Goal: Leave review/rating: Leave review/rating

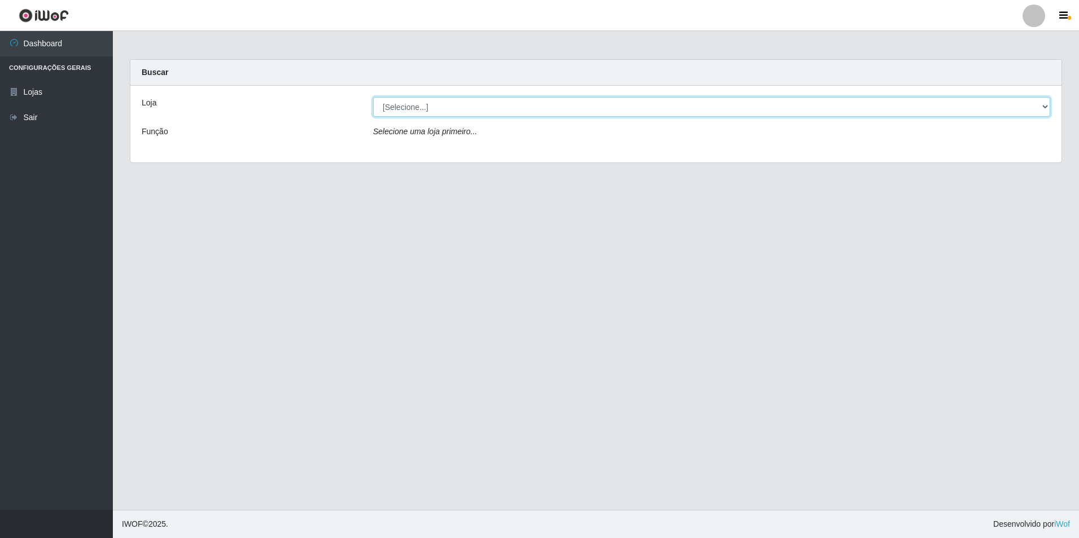
click at [499, 111] on select "[Selecione...] Extrabom - Loja 13 [GEOGRAPHIC_DATA]" at bounding box center [711, 107] width 677 height 20
select select "436"
click at [373, 97] on select "[Selecione...] Extrabom - Loja 13 [GEOGRAPHIC_DATA]" at bounding box center [711, 107] width 677 height 20
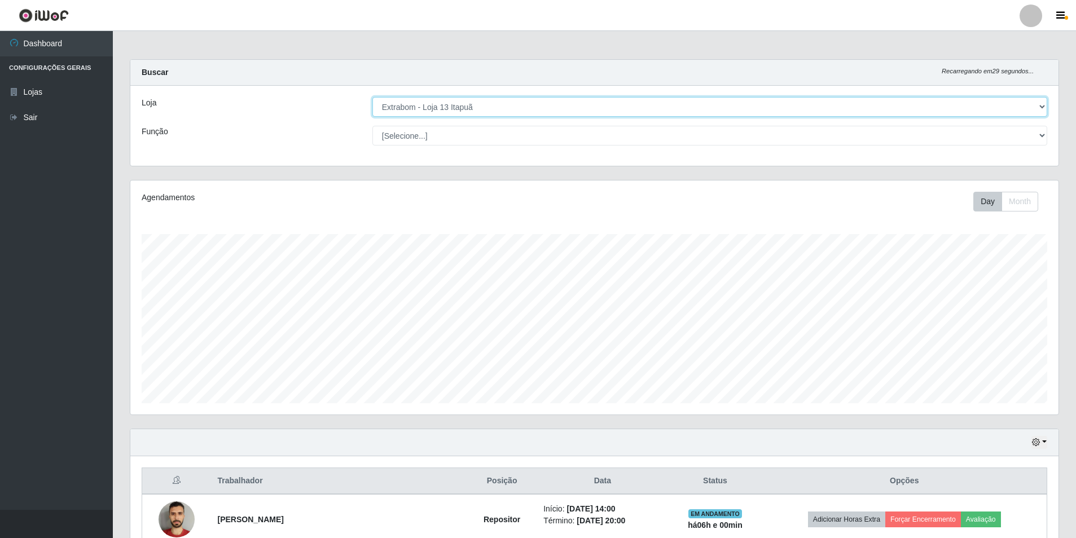
scroll to position [234, 928]
click at [598, 134] on select "[Selecione...] Carregador e Descarregador de Caminhão Carregador e Descarregado…" at bounding box center [709, 136] width 675 height 20
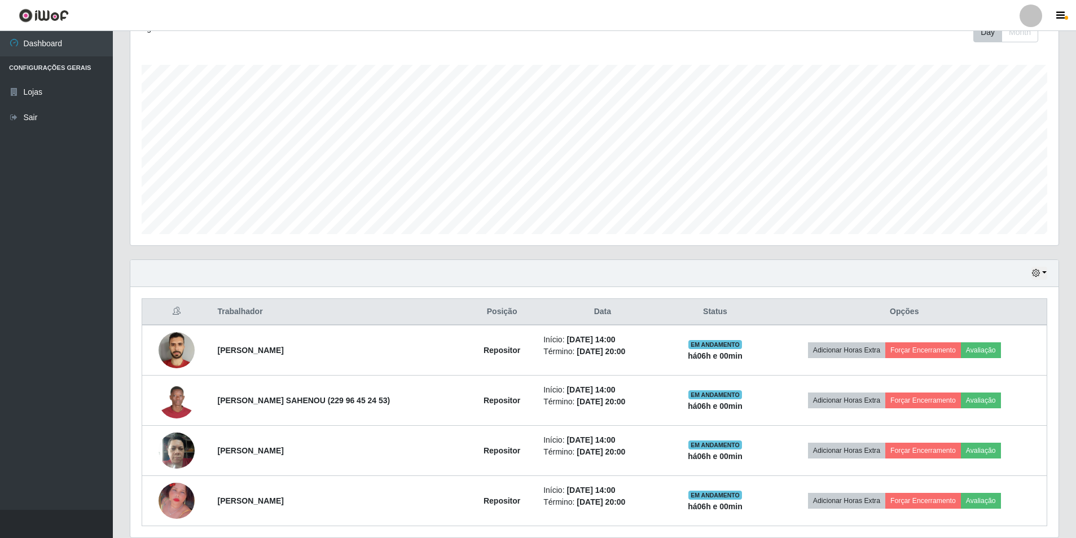
scroll to position [211, 0]
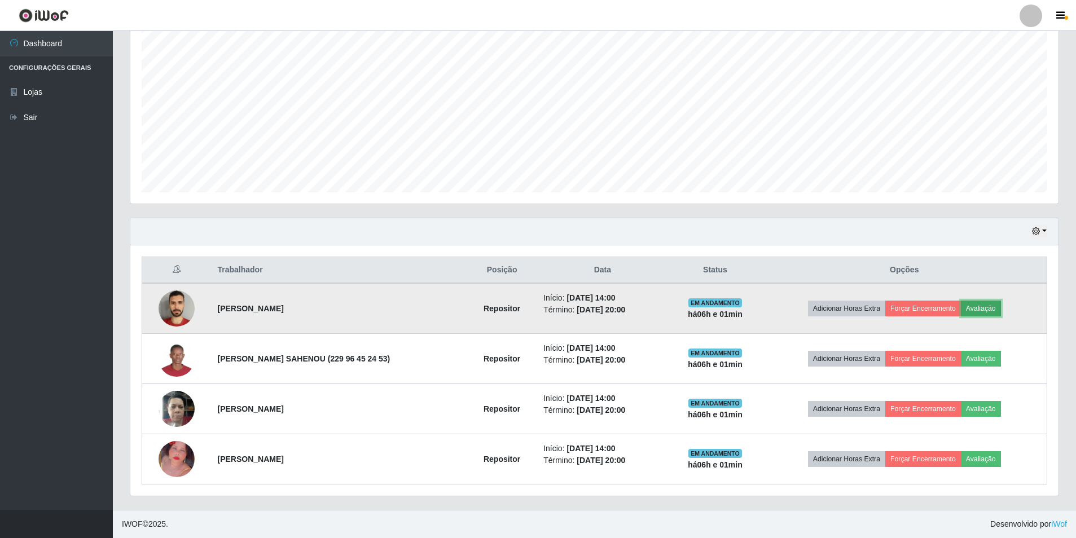
click at [982, 308] on button "Avaliação" at bounding box center [981, 309] width 40 height 16
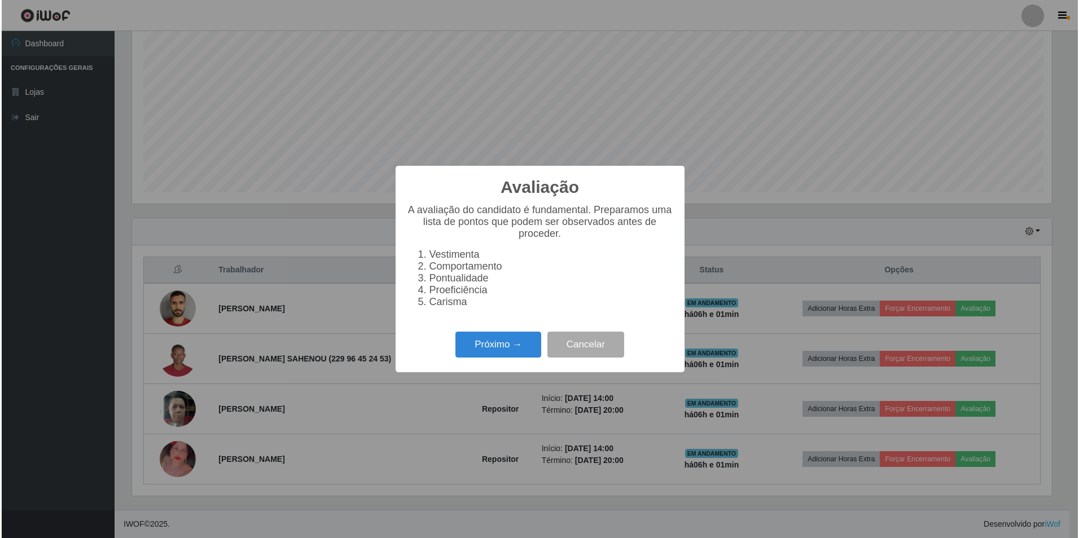
scroll to position [234, 923]
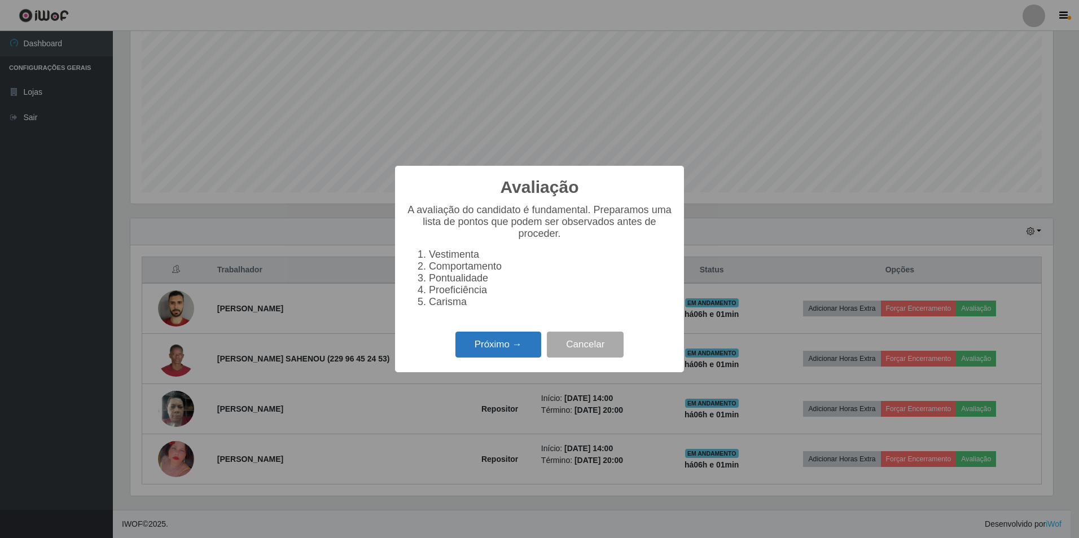
click at [518, 351] on button "Próximo →" at bounding box center [498, 345] width 86 height 27
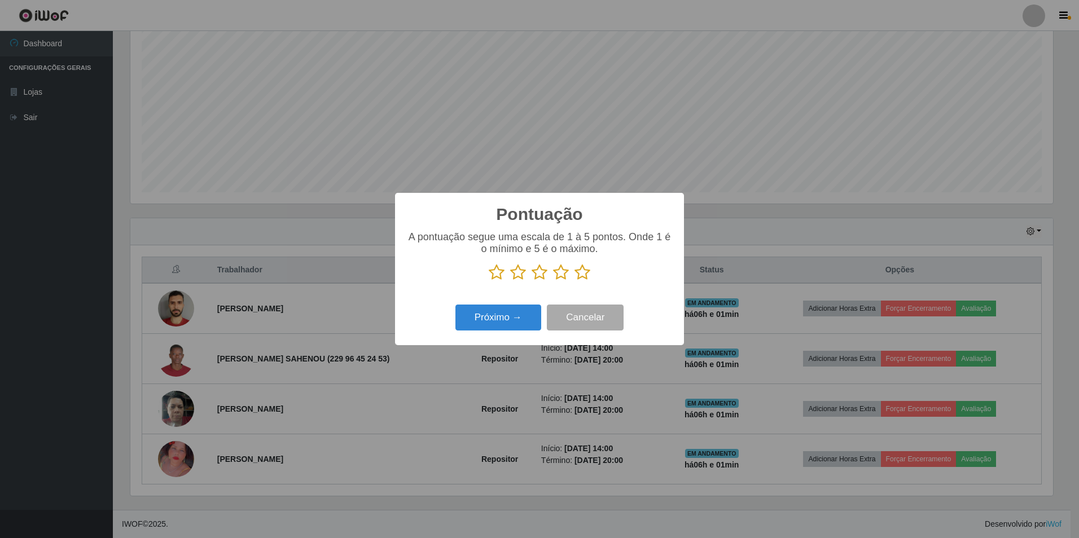
click at [498, 275] on icon at bounding box center [497, 272] width 16 height 17
click at [489, 281] on input "radio" at bounding box center [489, 281] width 0 height 0
click at [520, 271] on icon at bounding box center [518, 272] width 16 height 17
click at [510, 281] on input "radio" at bounding box center [510, 281] width 0 height 0
click at [536, 274] on icon at bounding box center [540, 272] width 16 height 17
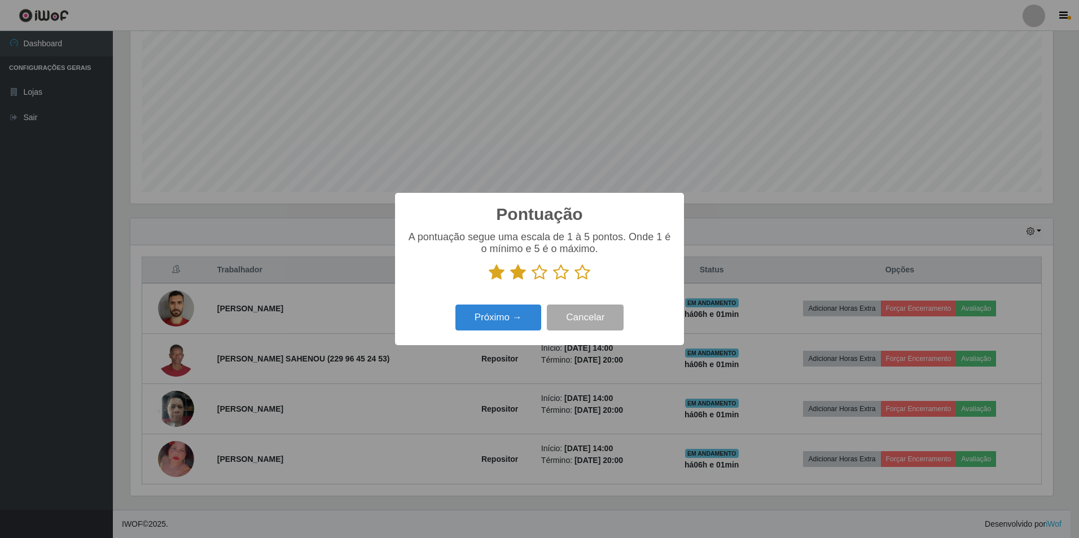
click at [532, 281] on input "radio" at bounding box center [532, 281] width 0 height 0
click at [559, 273] on icon at bounding box center [561, 272] width 16 height 17
click at [553, 281] on input "radio" at bounding box center [553, 281] width 0 height 0
click at [510, 317] on button "Próximo →" at bounding box center [498, 318] width 86 height 27
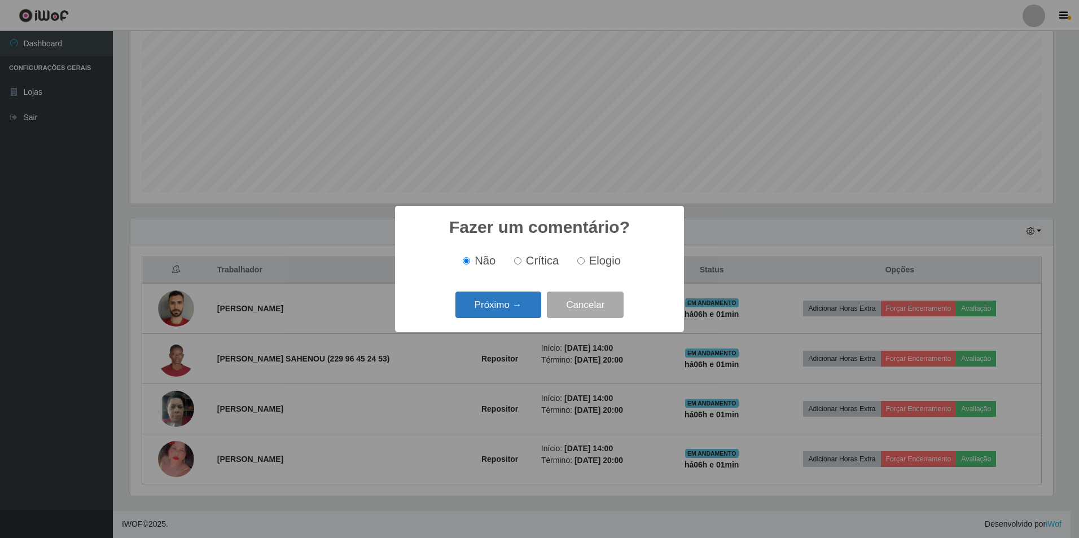
click at [509, 317] on button "Próximo →" at bounding box center [498, 305] width 86 height 27
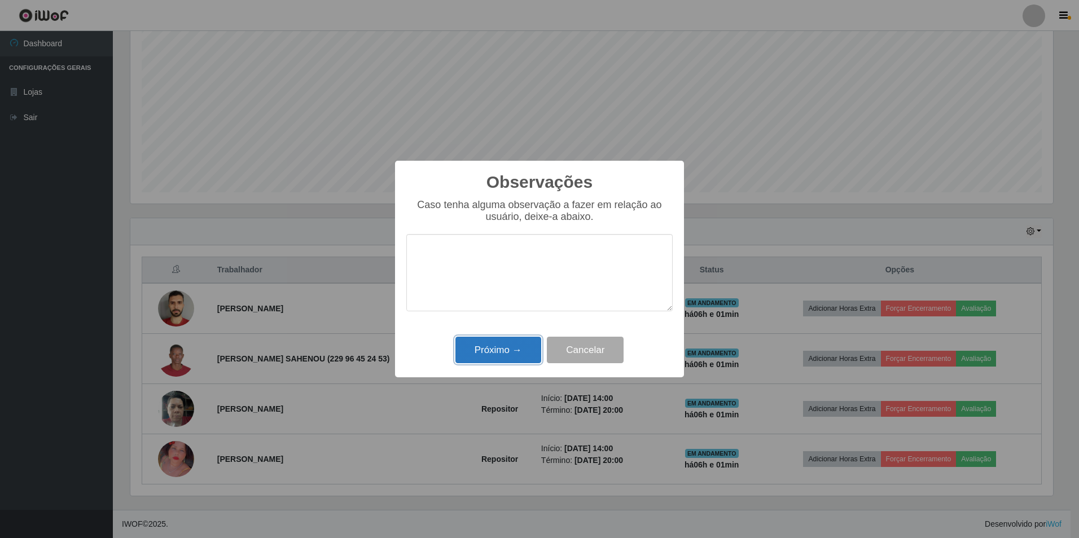
click at [505, 353] on button "Próximo →" at bounding box center [498, 350] width 86 height 27
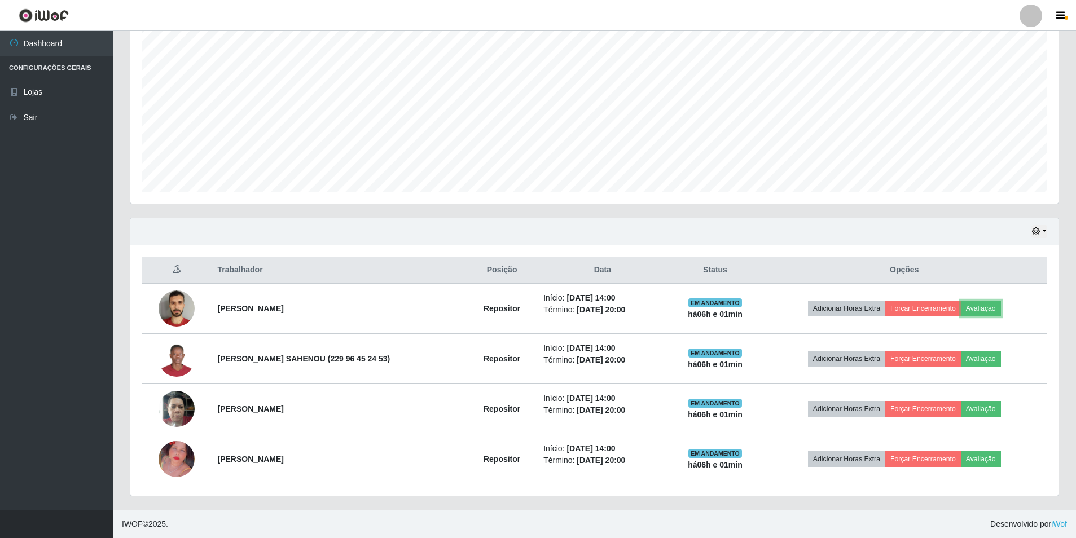
scroll to position [234, 928]
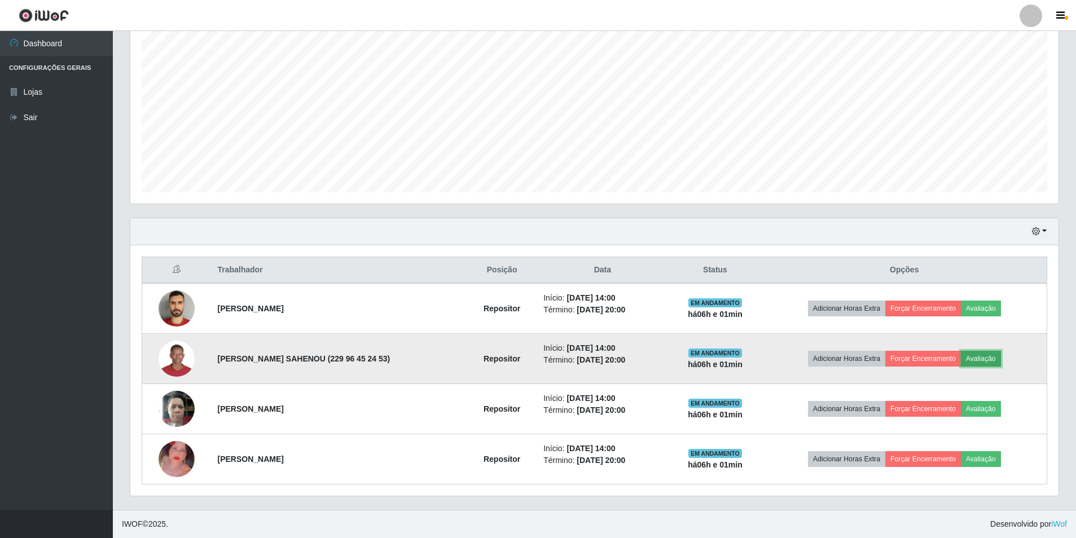
click at [968, 357] on button "Avaliação" at bounding box center [981, 359] width 40 height 16
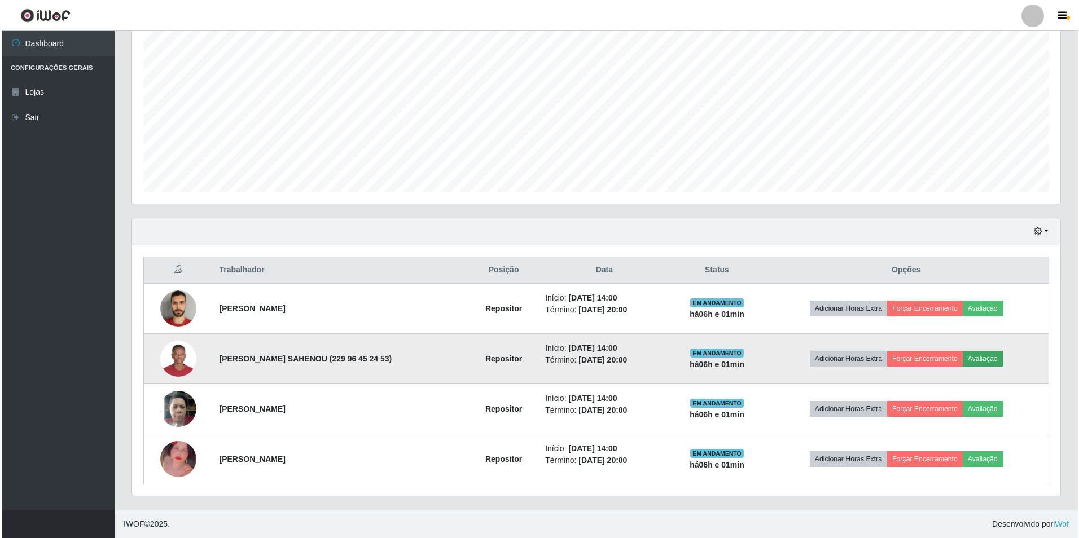
scroll to position [234, 923]
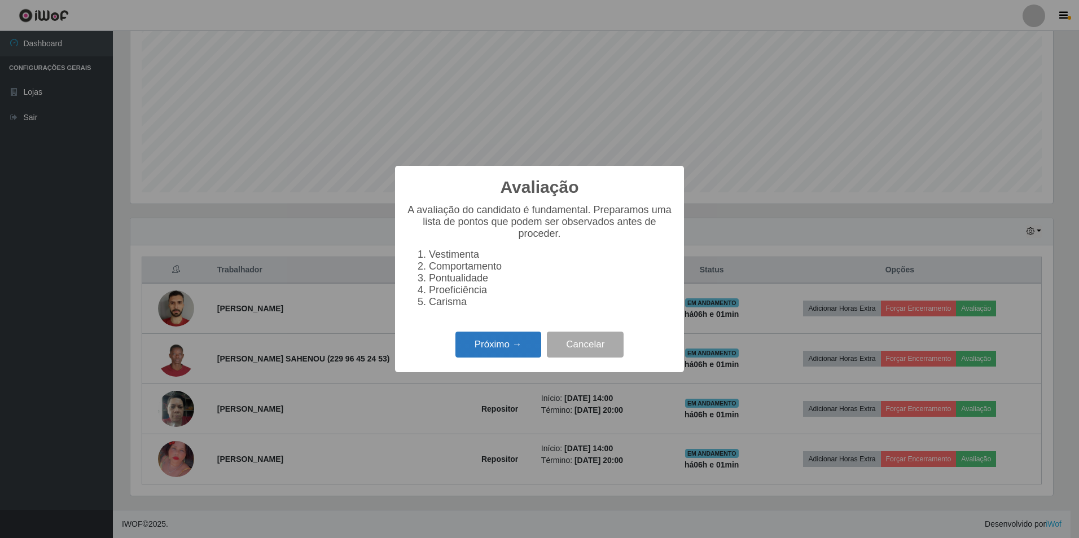
click at [523, 352] on button "Próximo →" at bounding box center [498, 345] width 86 height 27
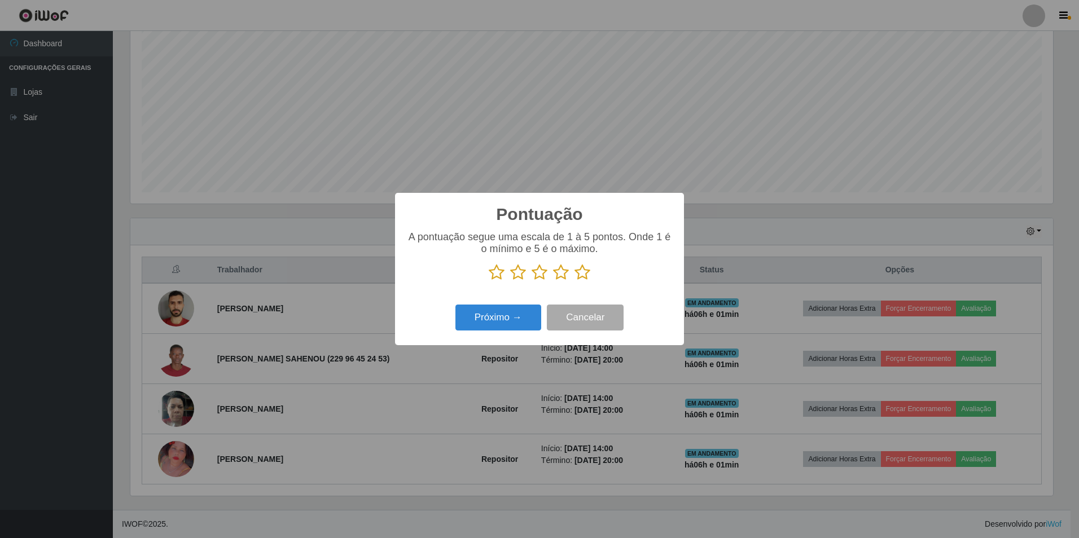
scroll to position [564120, 563432]
click at [497, 277] on icon at bounding box center [497, 272] width 16 height 17
click at [489, 281] on input "radio" at bounding box center [489, 281] width 0 height 0
click at [520, 273] on icon at bounding box center [518, 272] width 16 height 17
click at [510, 281] on input "radio" at bounding box center [510, 281] width 0 height 0
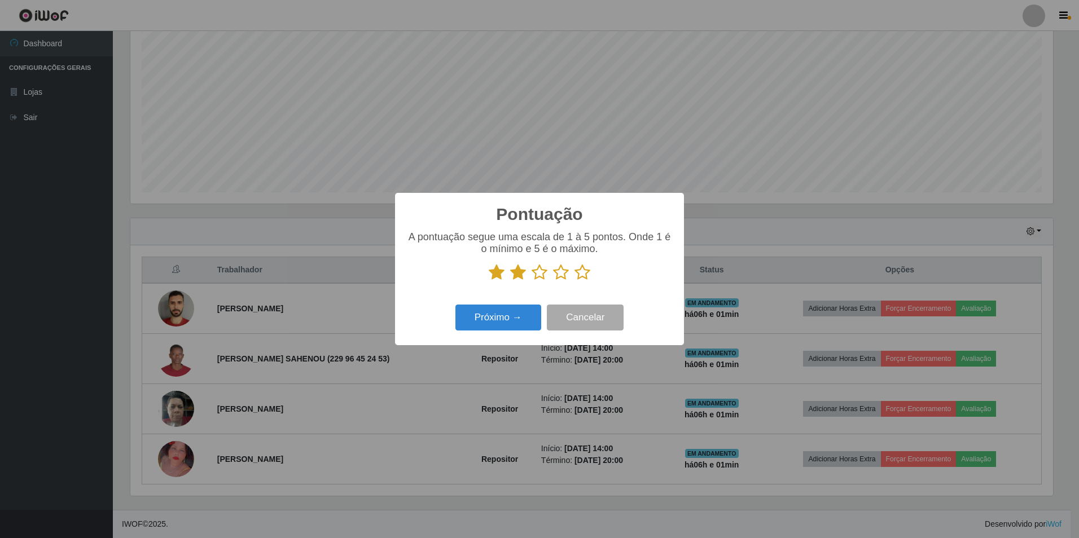
click at [539, 275] on icon at bounding box center [540, 272] width 16 height 17
click at [532, 281] on input "radio" at bounding box center [532, 281] width 0 height 0
click at [565, 275] on icon at bounding box center [561, 272] width 16 height 17
click at [553, 281] on input "radio" at bounding box center [553, 281] width 0 height 0
click at [485, 319] on button "Próximo →" at bounding box center [498, 318] width 86 height 27
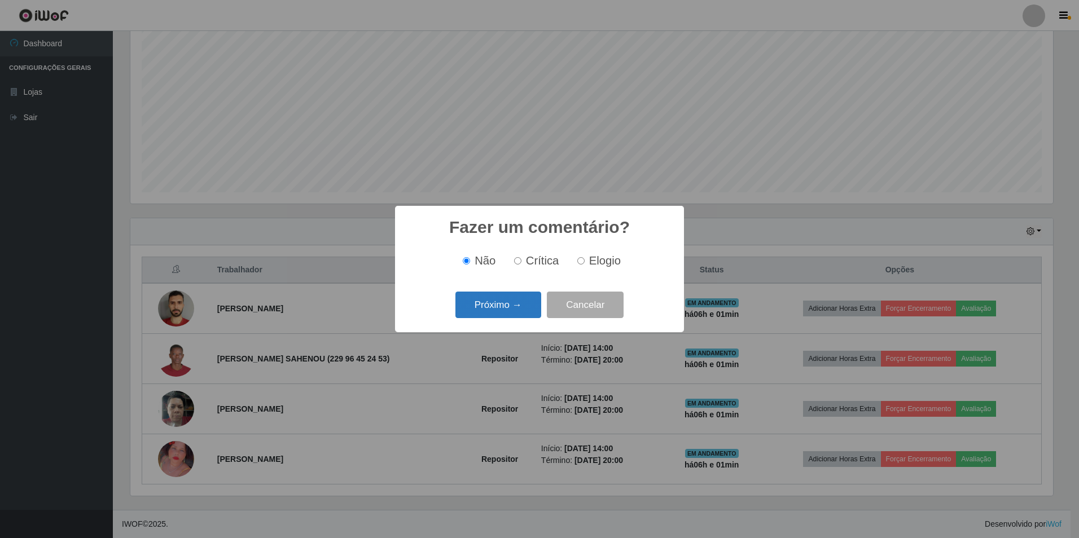
click at [507, 312] on button "Próximo →" at bounding box center [498, 305] width 86 height 27
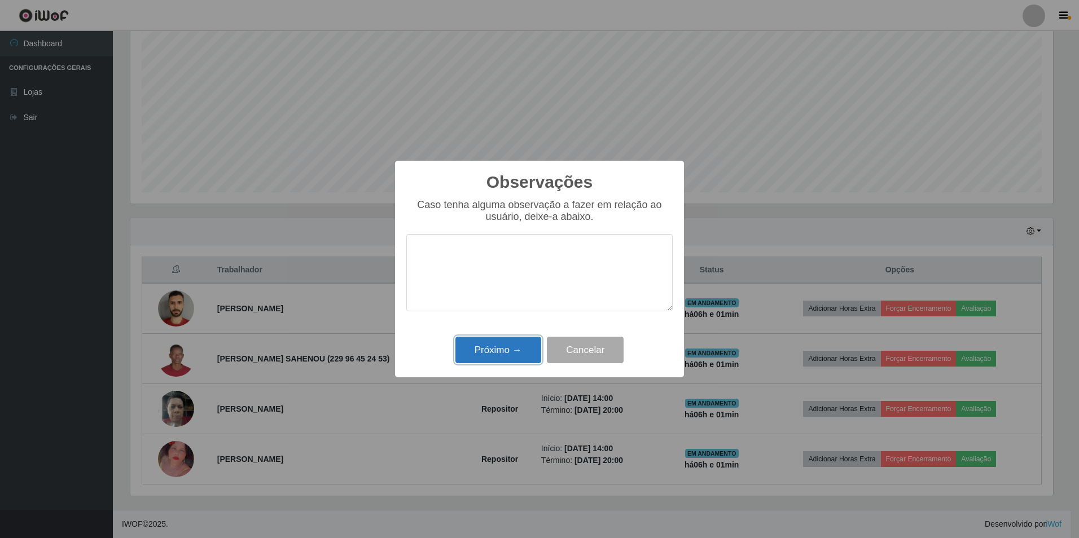
click at [503, 357] on button "Próximo →" at bounding box center [498, 350] width 86 height 27
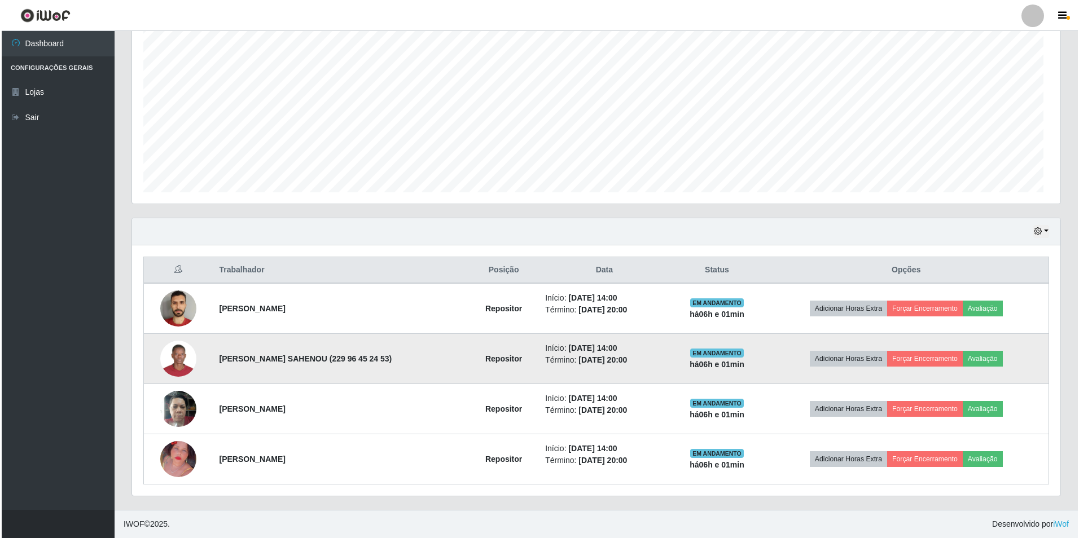
scroll to position [234, 928]
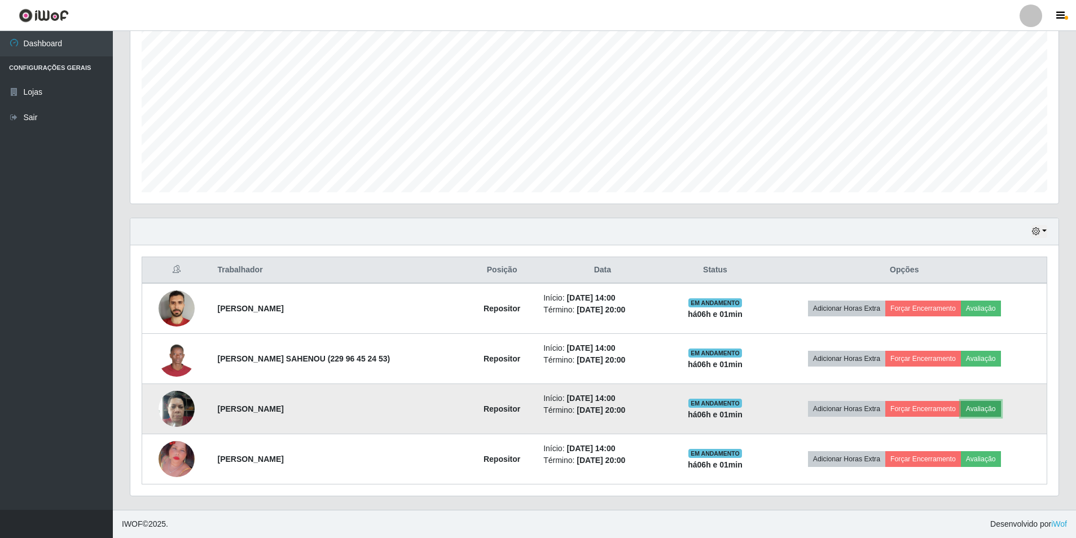
click at [968, 406] on button "Avaliação" at bounding box center [981, 409] width 40 height 16
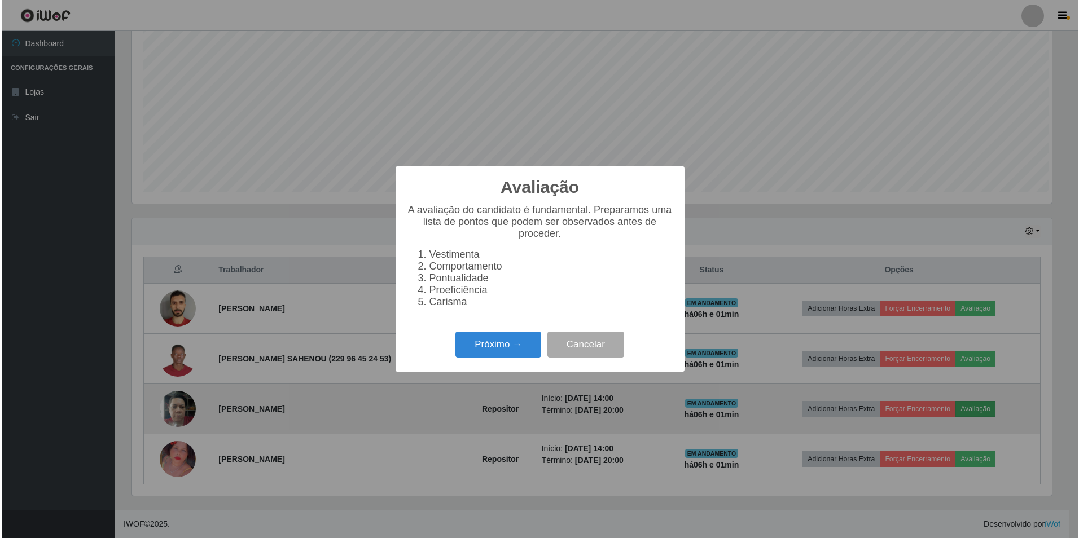
scroll to position [234, 923]
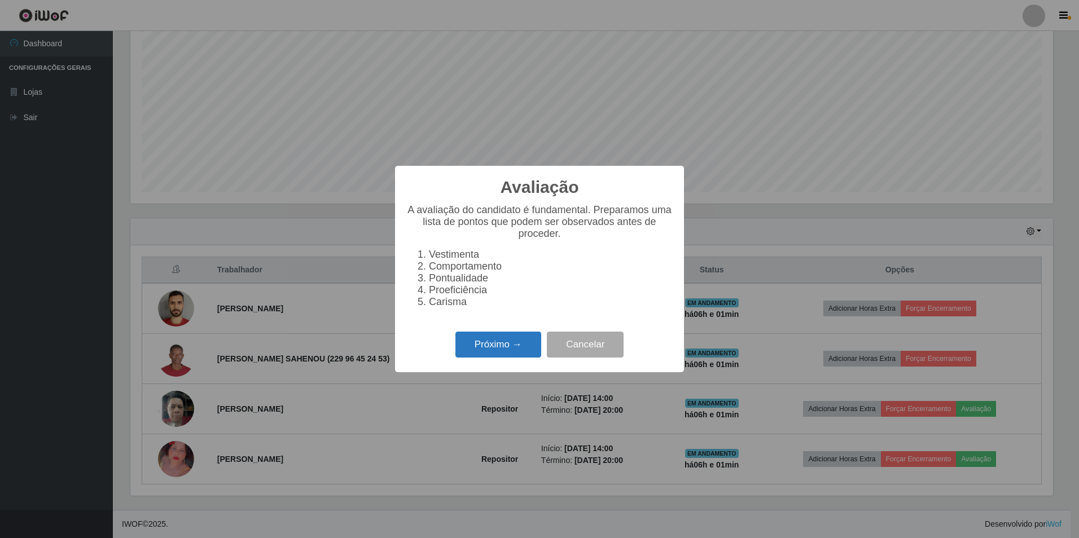
click at [511, 353] on button "Próximo →" at bounding box center [498, 345] width 86 height 27
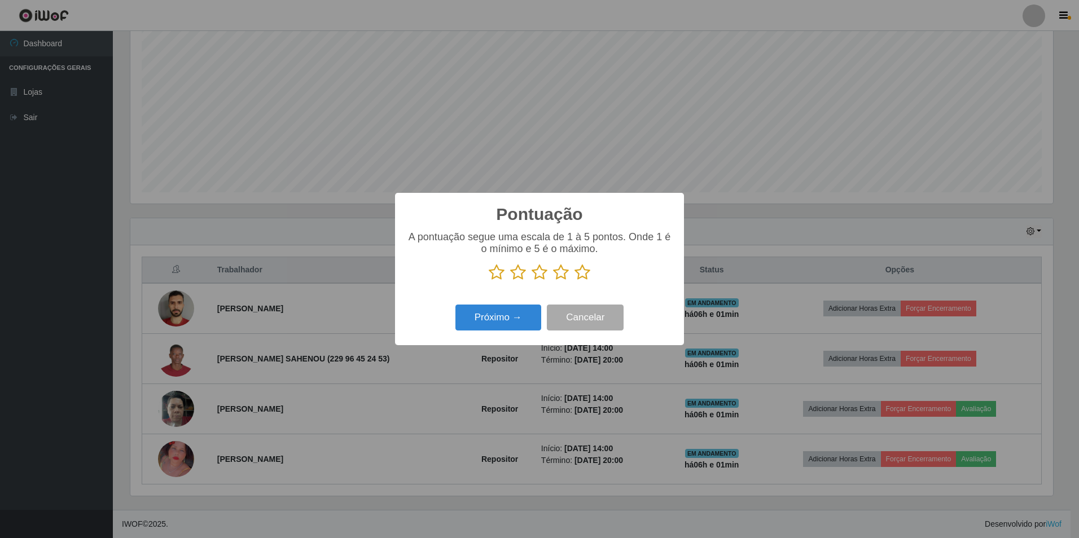
scroll to position [564120, 563432]
click at [498, 275] on icon at bounding box center [497, 272] width 16 height 17
click at [489, 281] on input "radio" at bounding box center [489, 281] width 0 height 0
click at [521, 273] on icon at bounding box center [518, 272] width 16 height 17
click at [510, 281] on input "radio" at bounding box center [510, 281] width 0 height 0
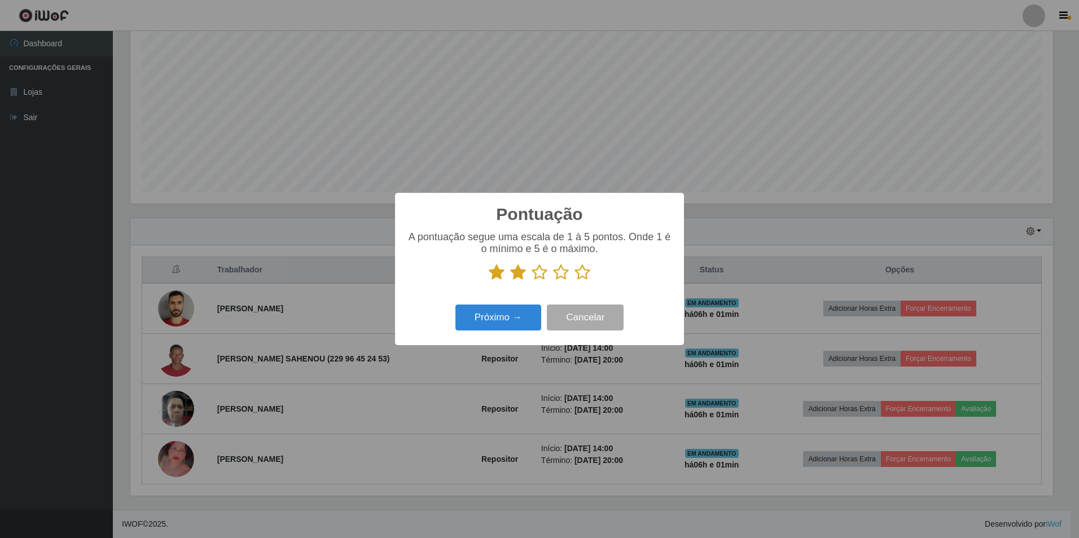
click at [540, 275] on icon at bounding box center [540, 272] width 16 height 17
click at [532, 281] on input "radio" at bounding box center [532, 281] width 0 height 0
click at [555, 275] on icon at bounding box center [561, 272] width 16 height 17
click at [553, 281] on input "radio" at bounding box center [553, 281] width 0 height 0
click at [507, 315] on button "Próximo →" at bounding box center [498, 318] width 86 height 27
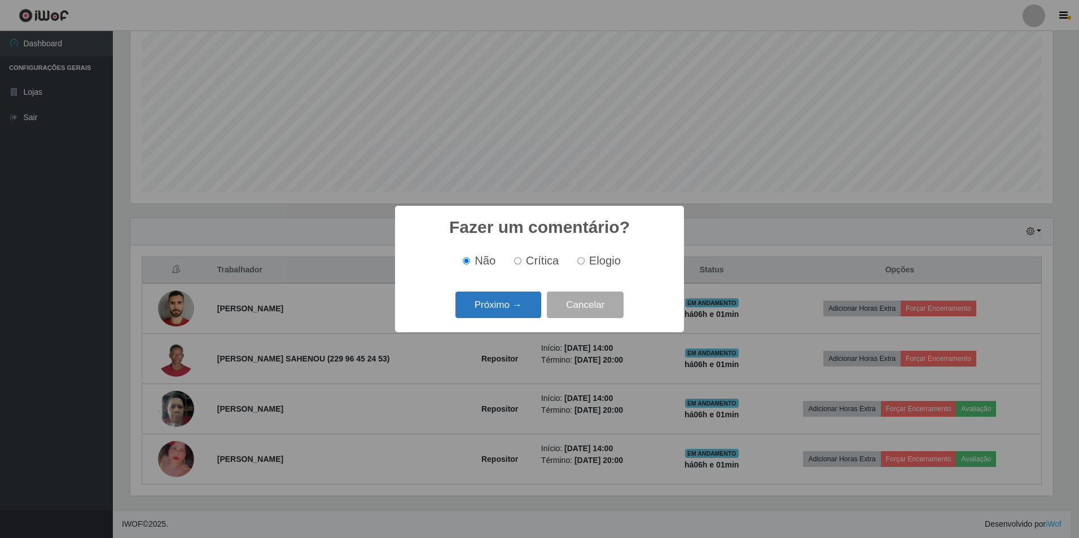
click at [514, 316] on button "Próximo →" at bounding box center [498, 305] width 86 height 27
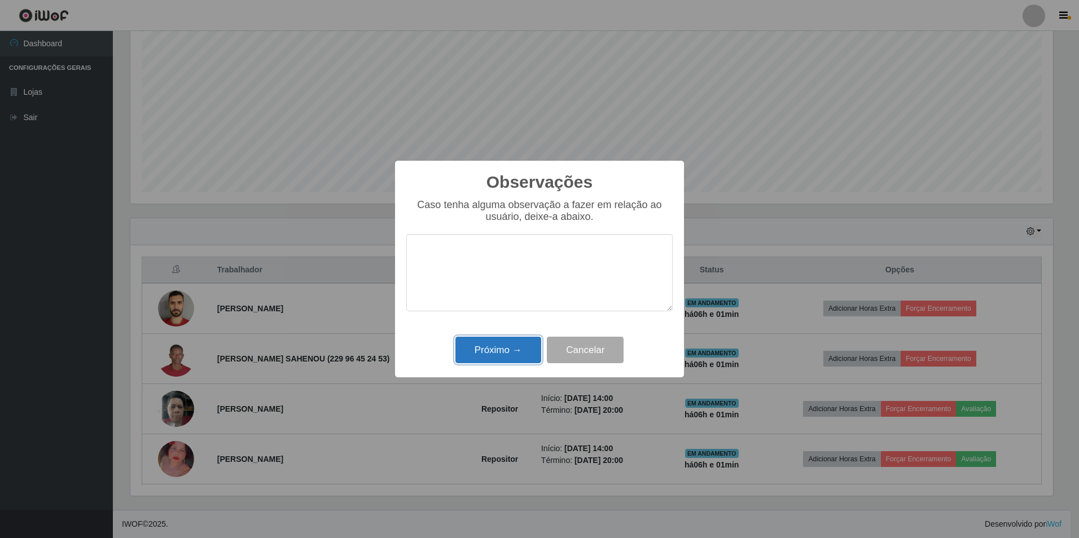
click at [514, 343] on button "Próximo →" at bounding box center [498, 350] width 86 height 27
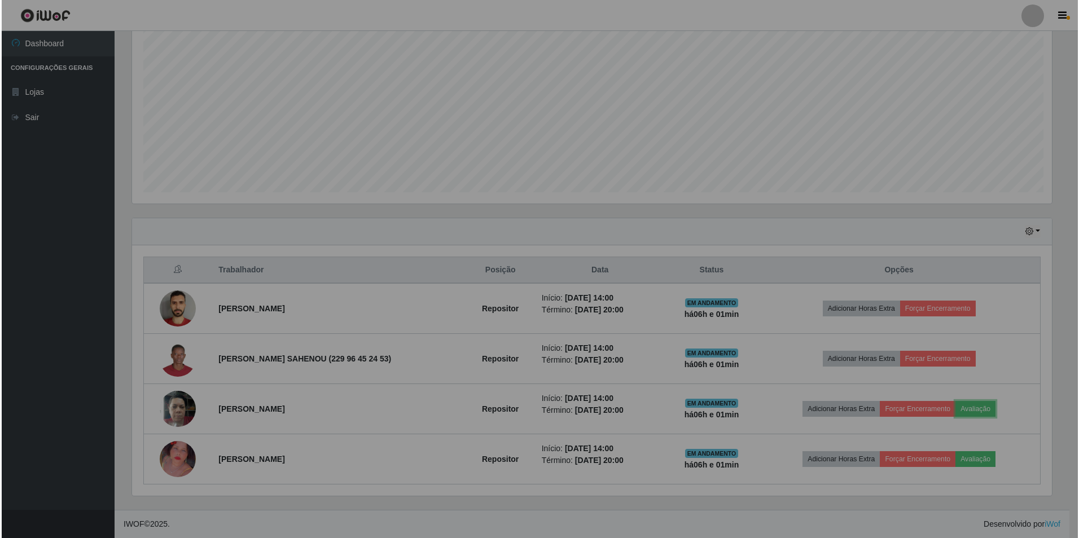
scroll to position [234, 928]
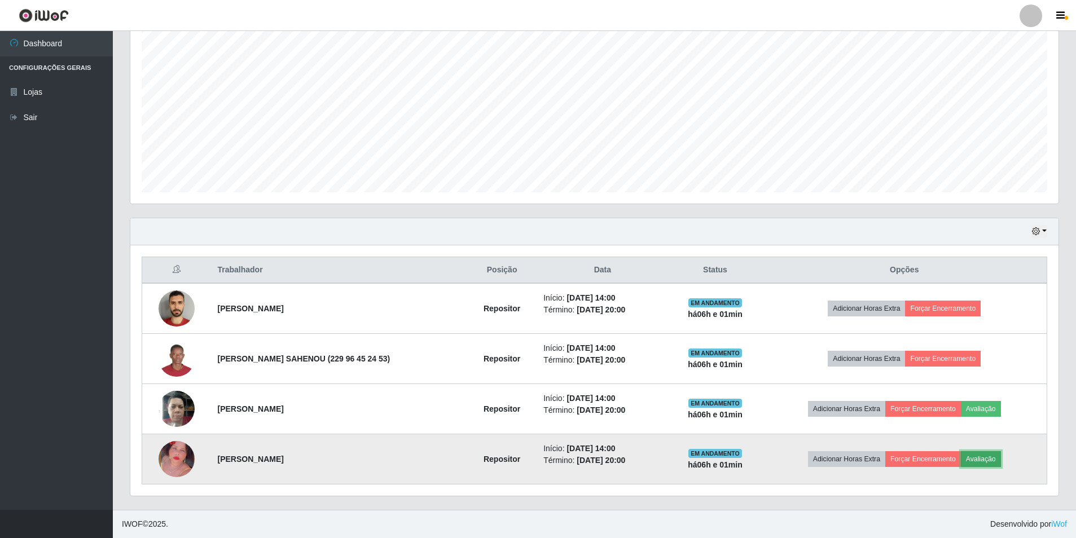
click at [973, 457] on button "Avaliação" at bounding box center [981, 459] width 40 height 16
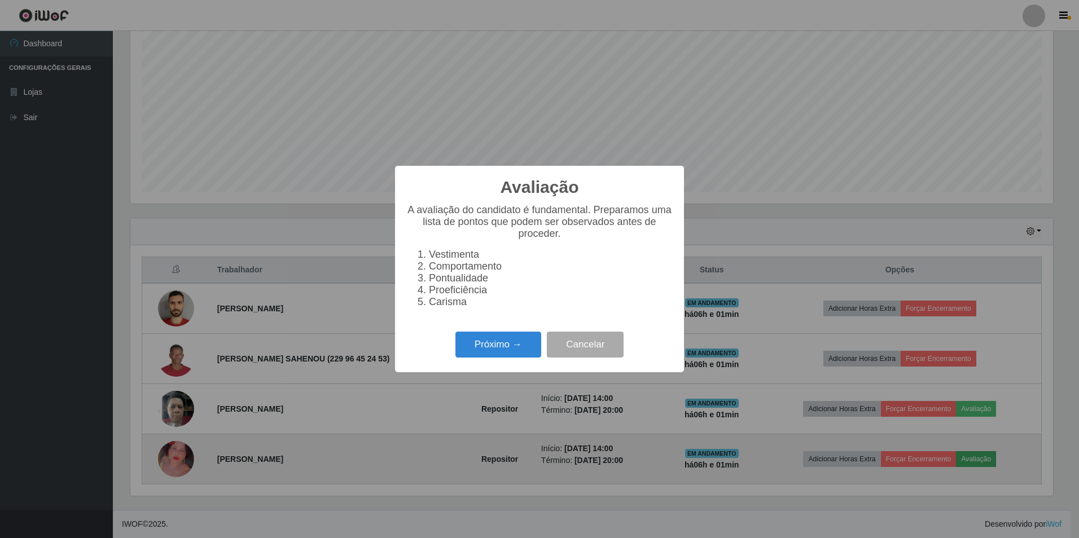
scroll to position [234, 923]
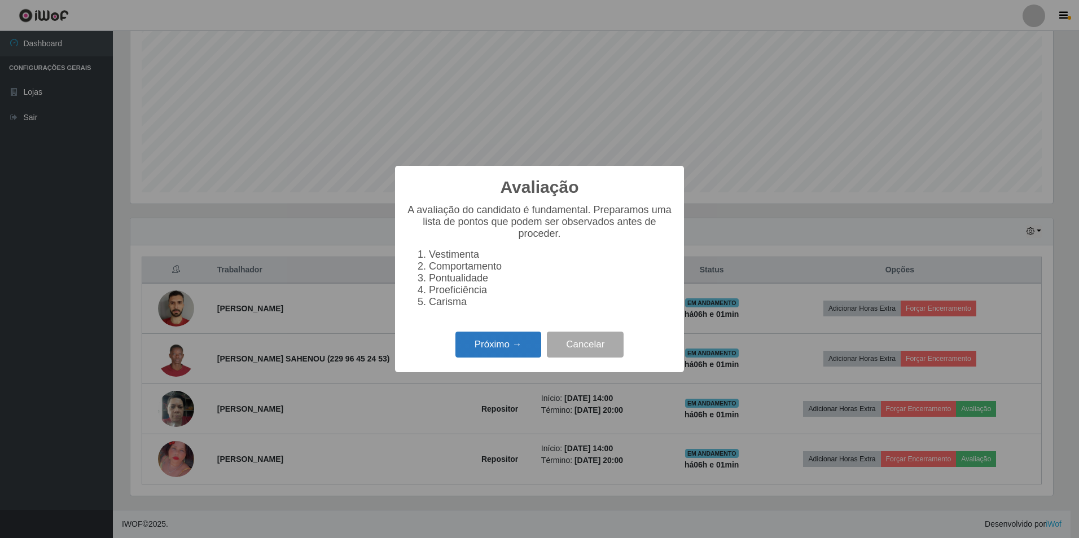
click at [517, 354] on button "Próximo →" at bounding box center [498, 345] width 86 height 27
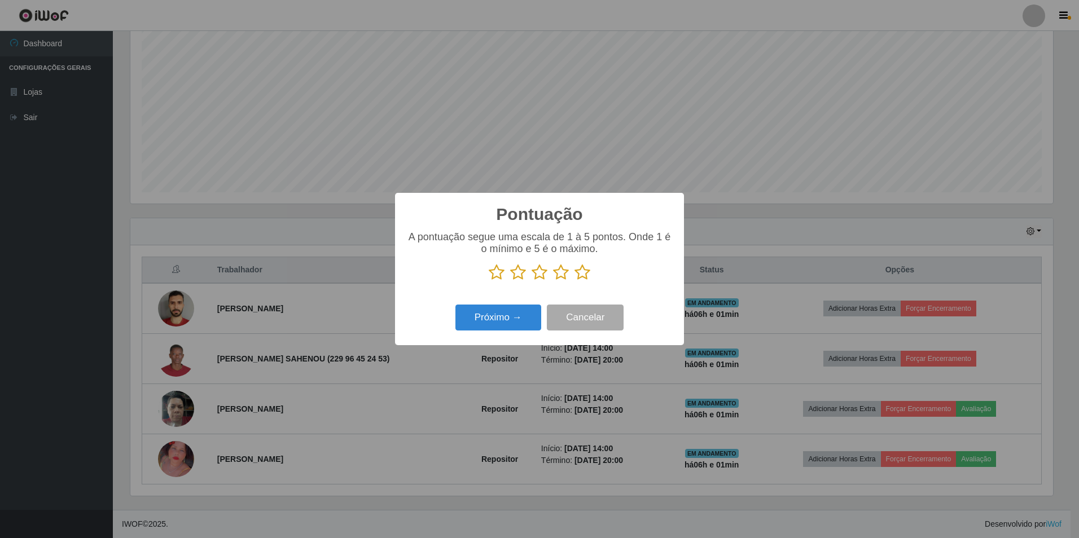
click at [495, 274] on icon at bounding box center [497, 272] width 16 height 17
click at [489, 281] on input "radio" at bounding box center [489, 281] width 0 height 0
click at [525, 270] on icon at bounding box center [518, 272] width 16 height 17
click at [510, 281] on input "radio" at bounding box center [510, 281] width 0 height 0
drag, startPoint x: 534, startPoint y: 274, endPoint x: 555, endPoint y: 275, distance: 20.9
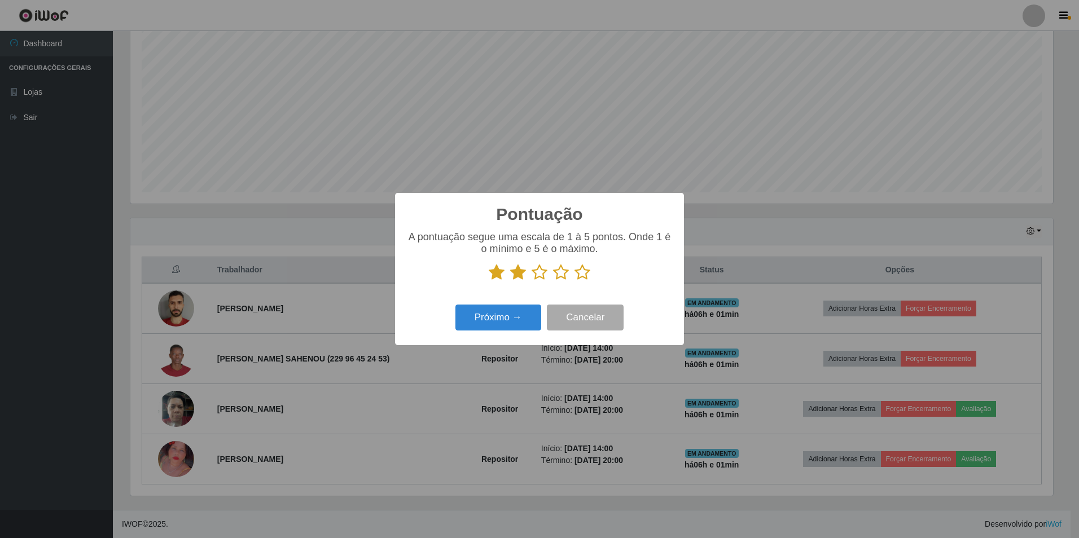
click at [535, 274] on icon at bounding box center [540, 272] width 16 height 17
click at [532, 281] on input "radio" at bounding box center [532, 281] width 0 height 0
click at [561, 274] on icon at bounding box center [561, 272] width 16 height 17
click at [553, 281] on input "radio" at bounding box center [553, 281] width 0 height 0
click at [501, 319] on button "Próximo →" at bounding box center [498, 318] width 86 height 27
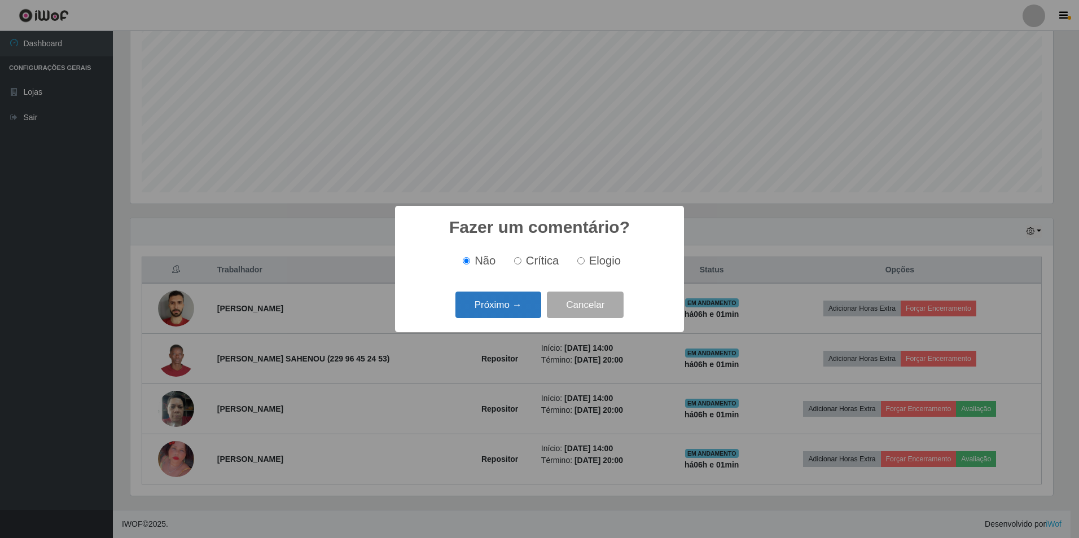
click at [506, 311] on button "Próximo →" at bounding box center [498, 305] width 86 height 27
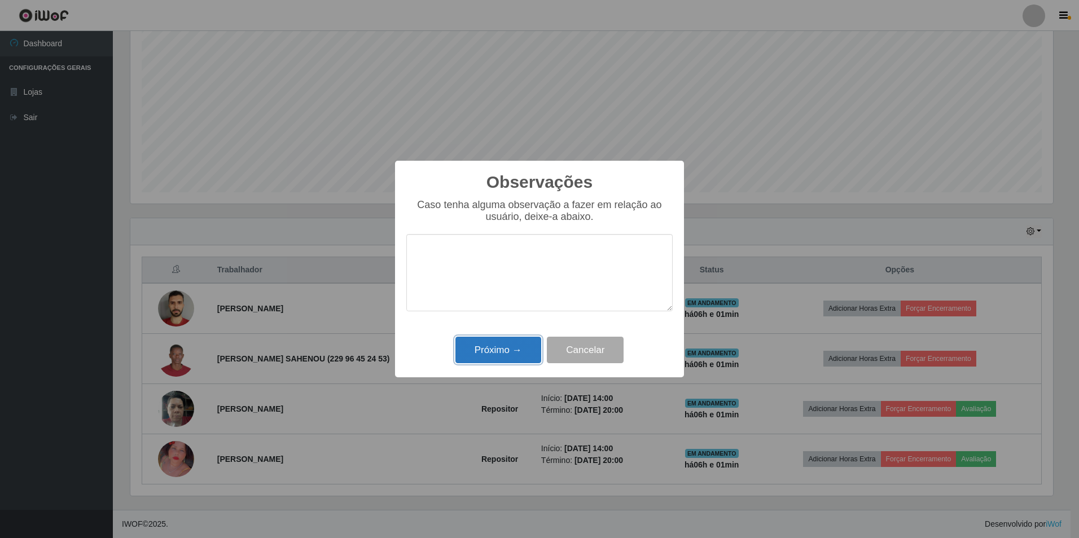
click at [507, 345] on button "Próximo →" at bounding box center [498, 350] width 86 height 27
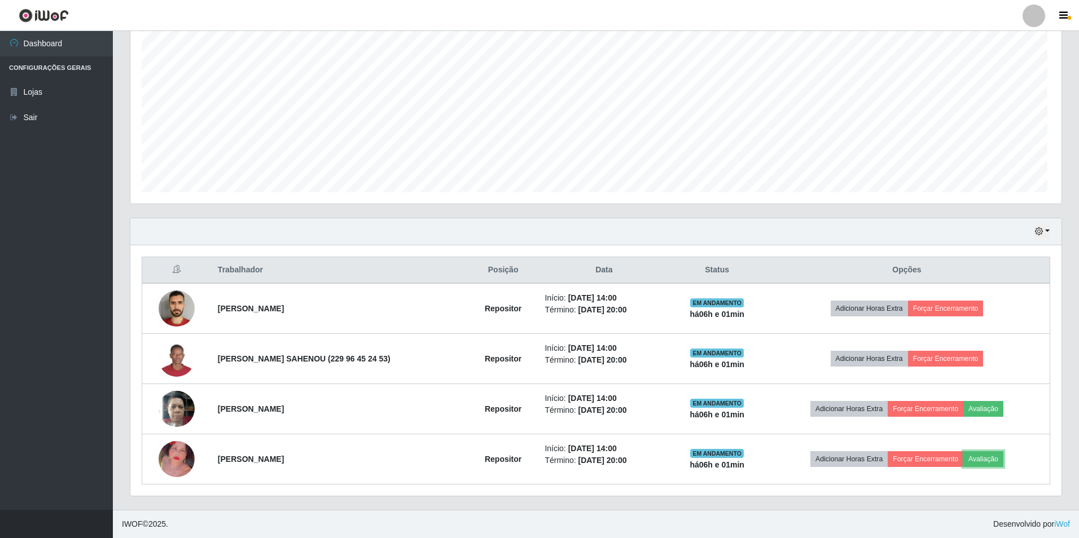
scroll to position [234, 928]
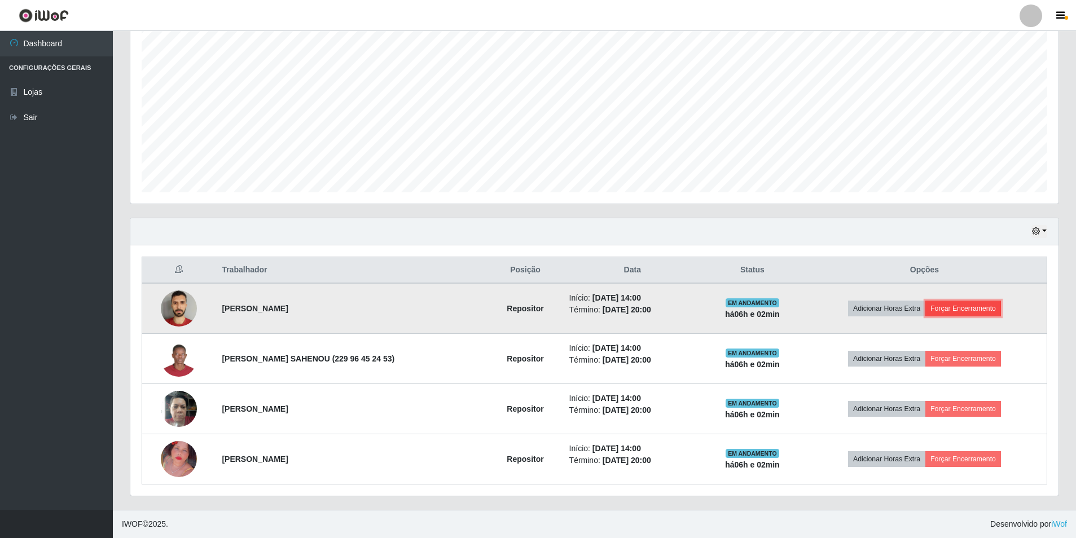
click at [979, 306] on button "Forçar Encerramento" at bounding box center [964, 309] width 76 height 16
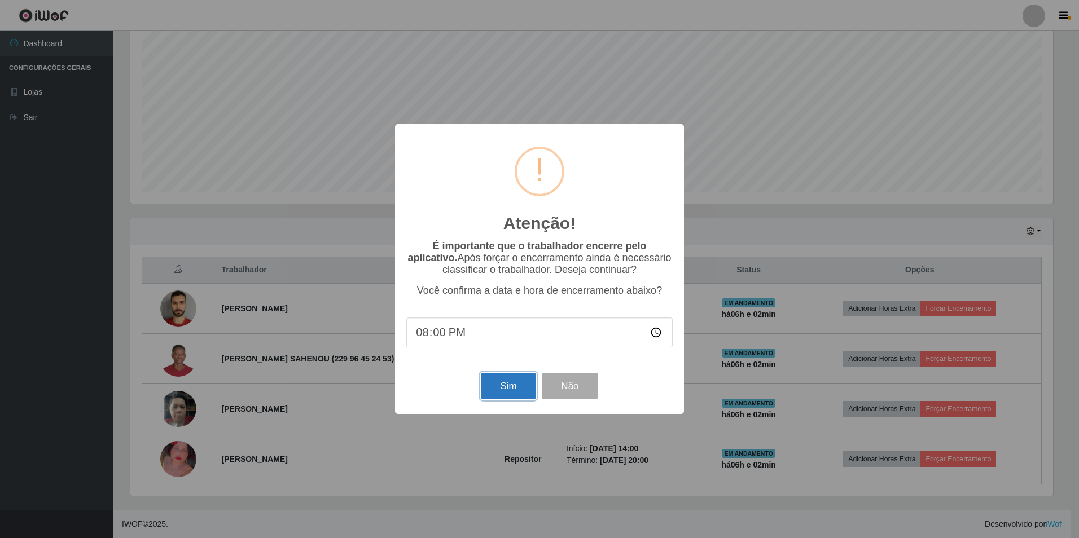
click at [509, 379] on button "Sim" at bounding box center [508, 386] width 55 height 27
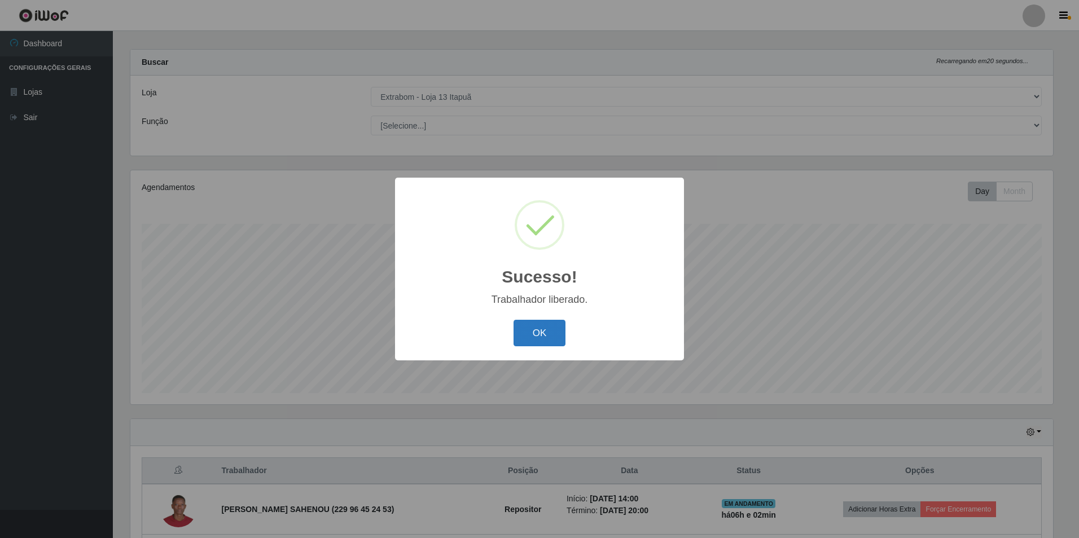
click at [538, 334] on button "OK" at bounding box center [540, 333] width 52 height 27
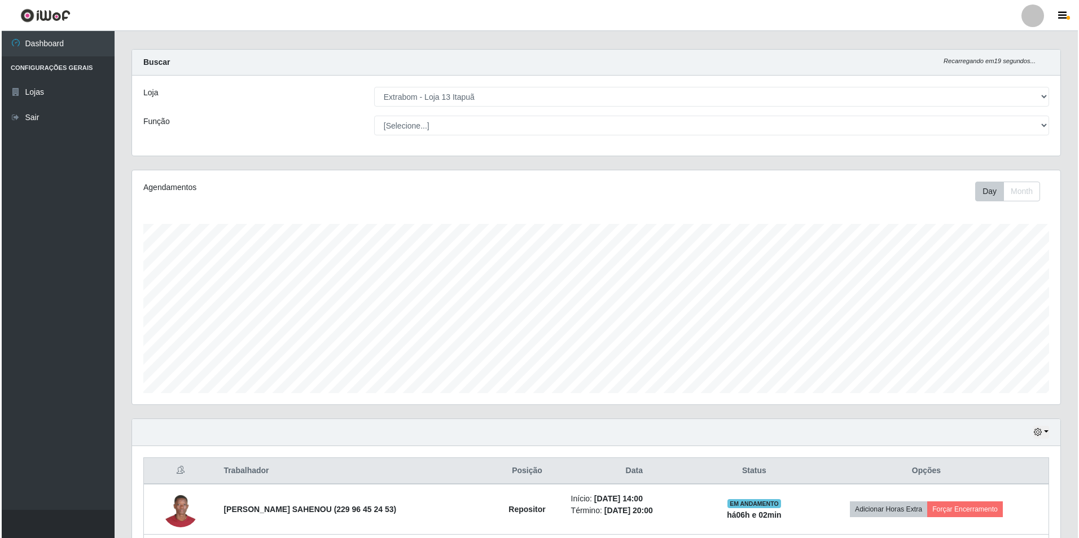
scroll to position [67, 0]
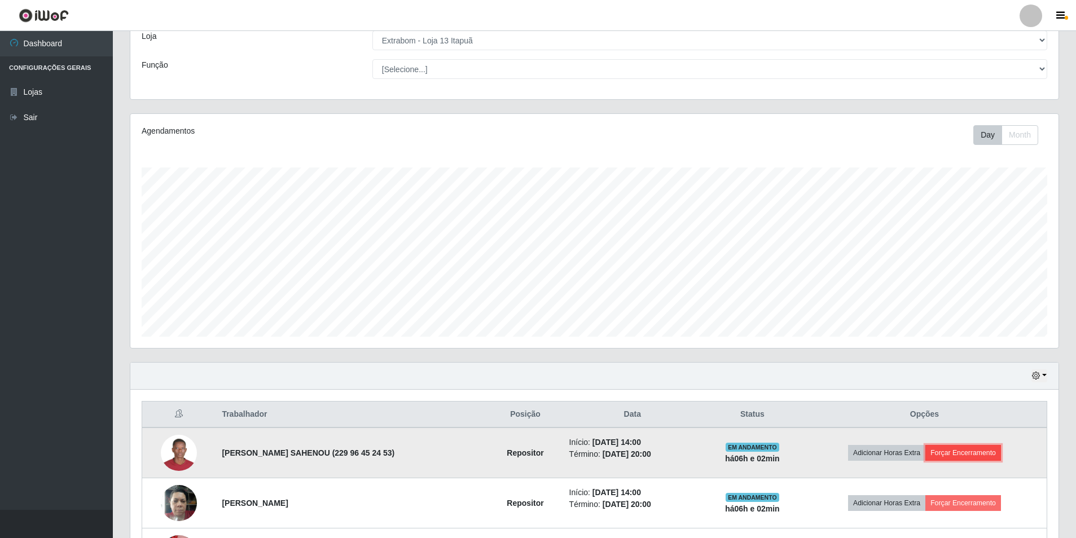
click at [963, 452] on button "Forçar Encerramento" at bounding box center [964, 453] width 76 height 16
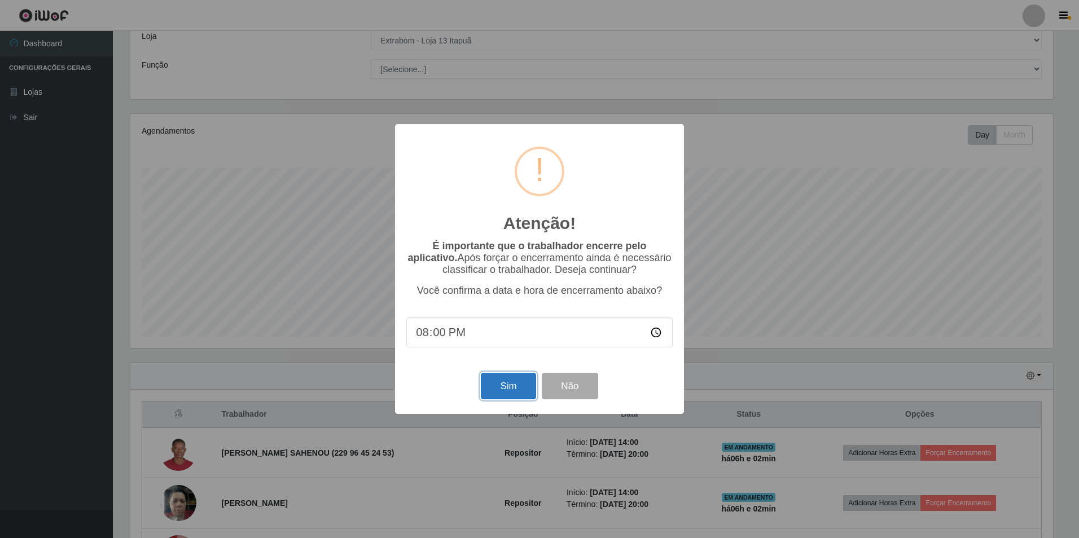
click at [512, 394] on button "Sim" at bounding box center [508, 386] width 55 height 27
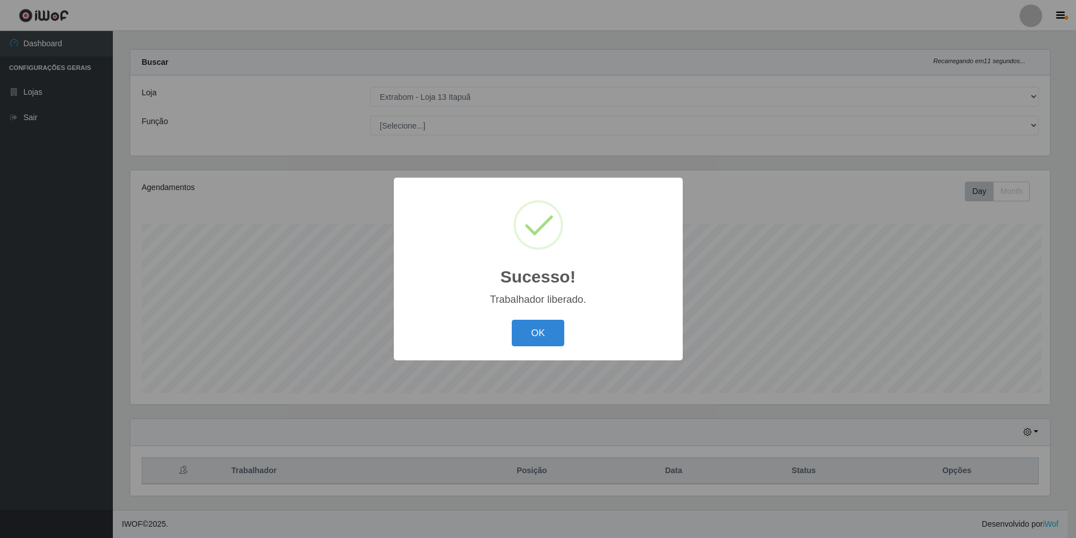
scroll to position [0, 0]
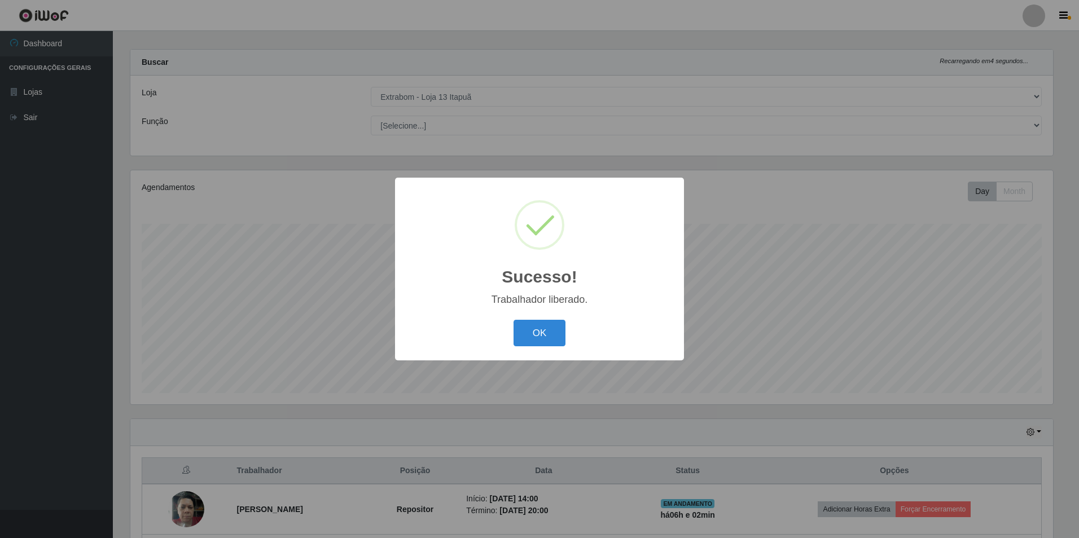
drag, startPoint x: 525, startPoint y: 342, endPoint x: 580, endPoint y: 336, distance: 55.0
click at [526, 342] on button "OK" at bounding box center [540, 333] width 52 height 27
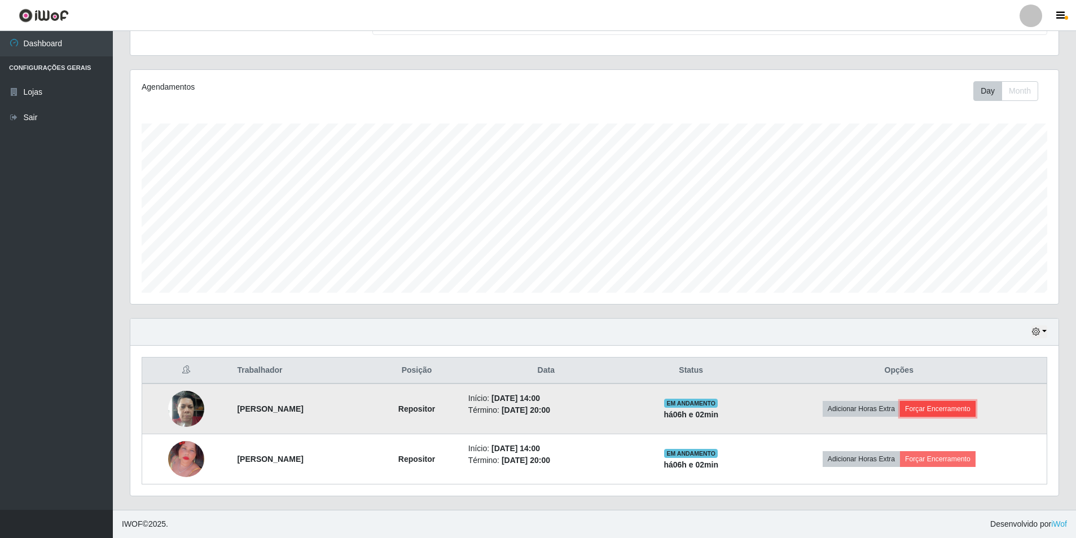
click at [953, 414] on button "Forçar Encerramento" at bounding box center [938, 409] width 76 height 16
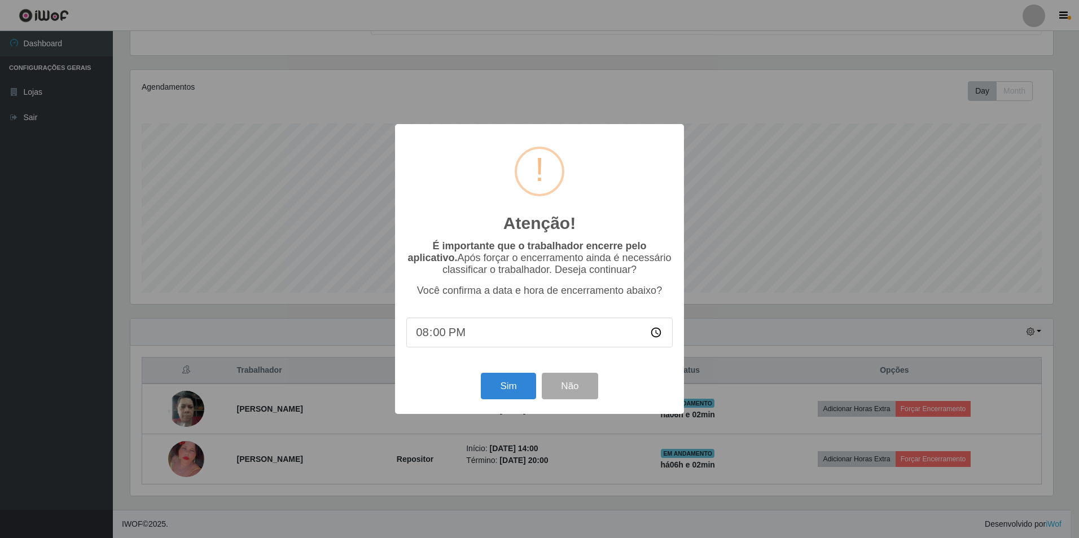
click at [951, 411] on div "Atenção! × É importante que o trabalhador encerre pelo aplicativo. Após forçar …" at bounding box center [539, 269] width 1079 height 538
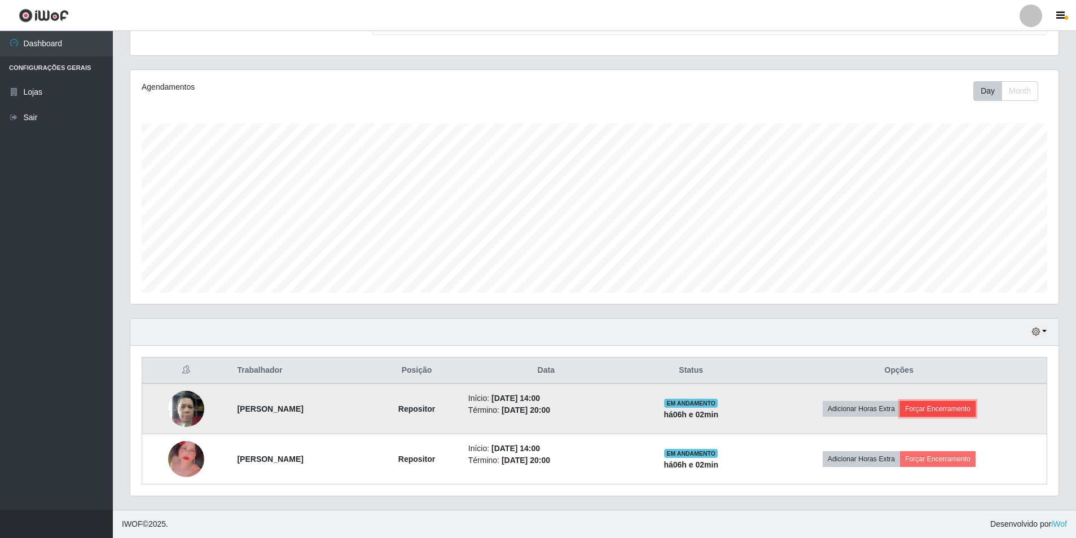
click at [948, 409] on button "Forçar Encerramento" at bounding box center [938, 409] width 76 height 16
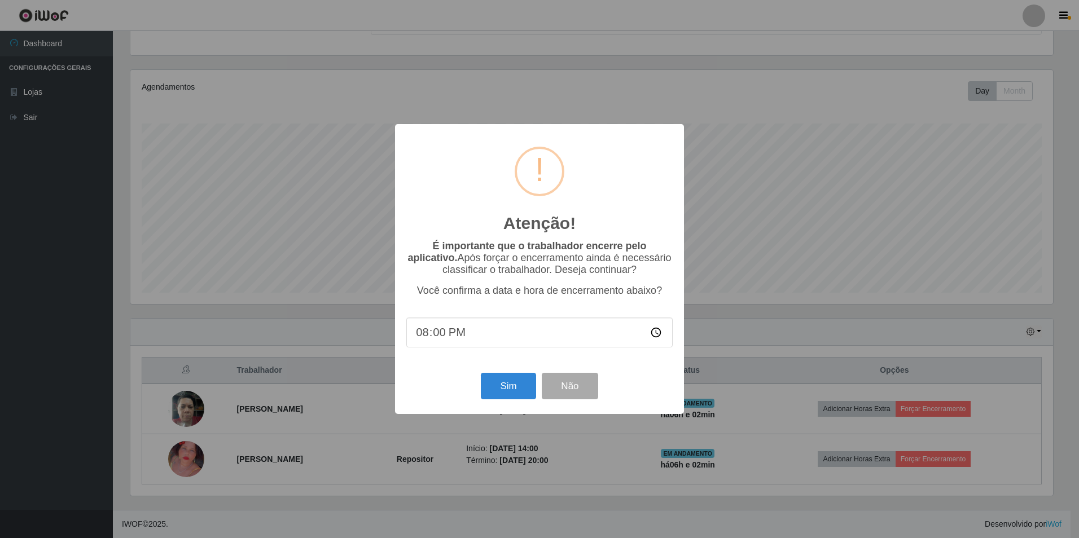
click at [929, 410] on div "Atenção! × É importante que o trabalhador encerre pelo aplicativo. Após forçar …" at bounding box center [539, 269] width 1079 height 538
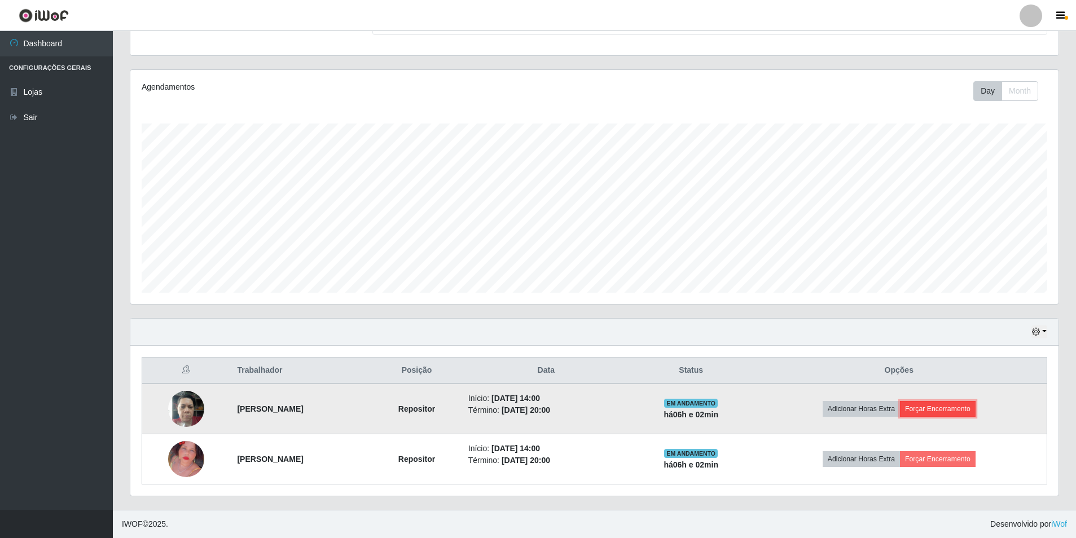
click at [928, 410] on button "Forçar Encerramento" at bounding box center [938, 409] width 76 height 16
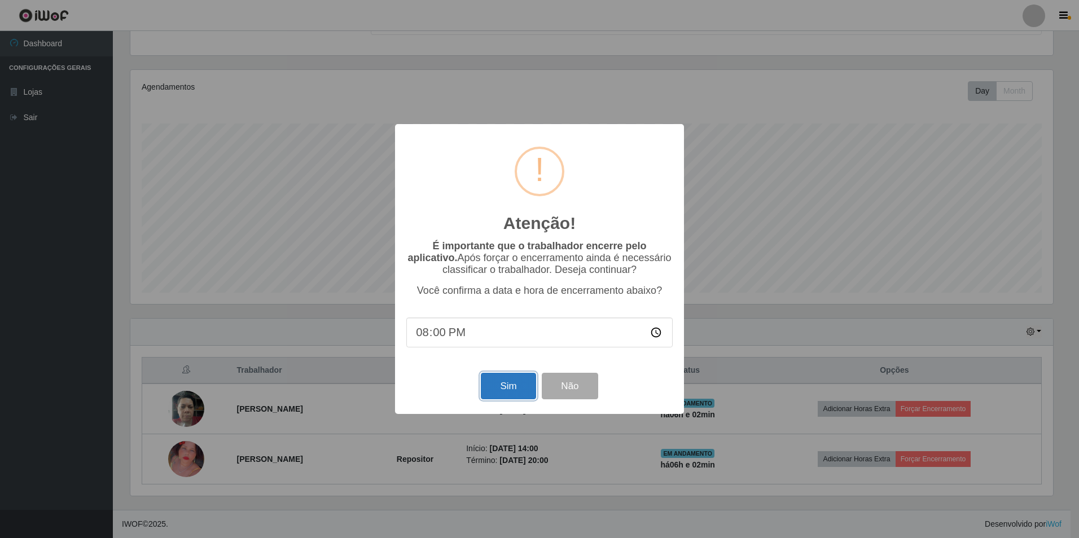
click at [512, 390] on button "Sim" at bounding box center [508, 386] width 55 height 27
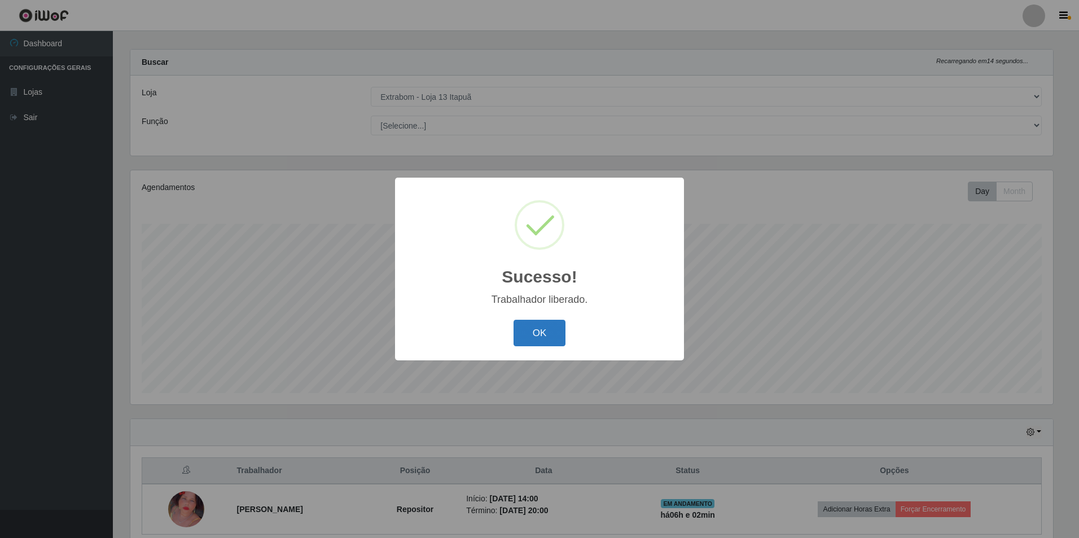
click at [549, 341] on button "OK" at bounding box center [540, 333] width 52 height 27
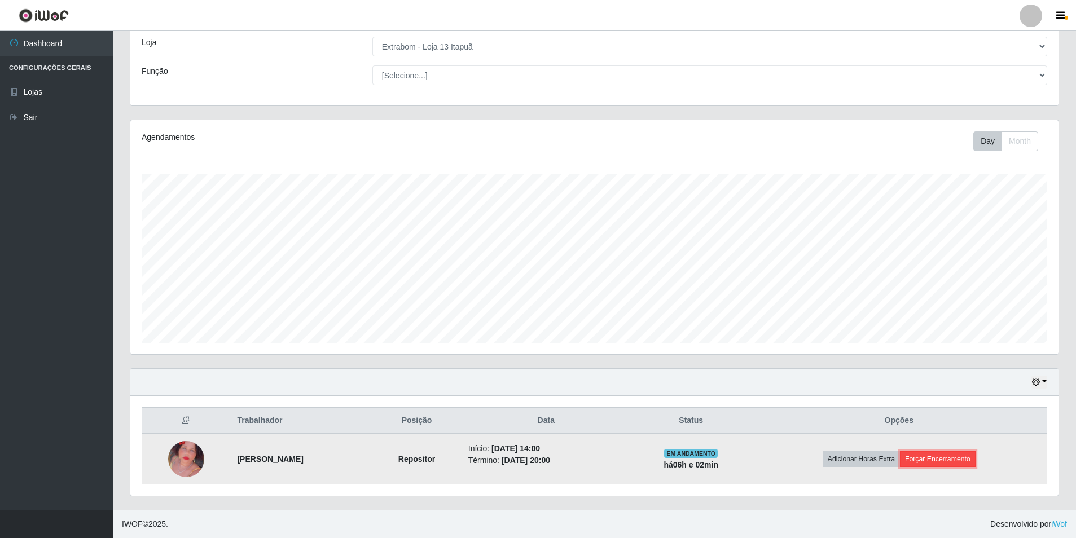
click at [944, 462] on button "Forçar Encerramento" at bounding box center [938, 459] width 76 height 16
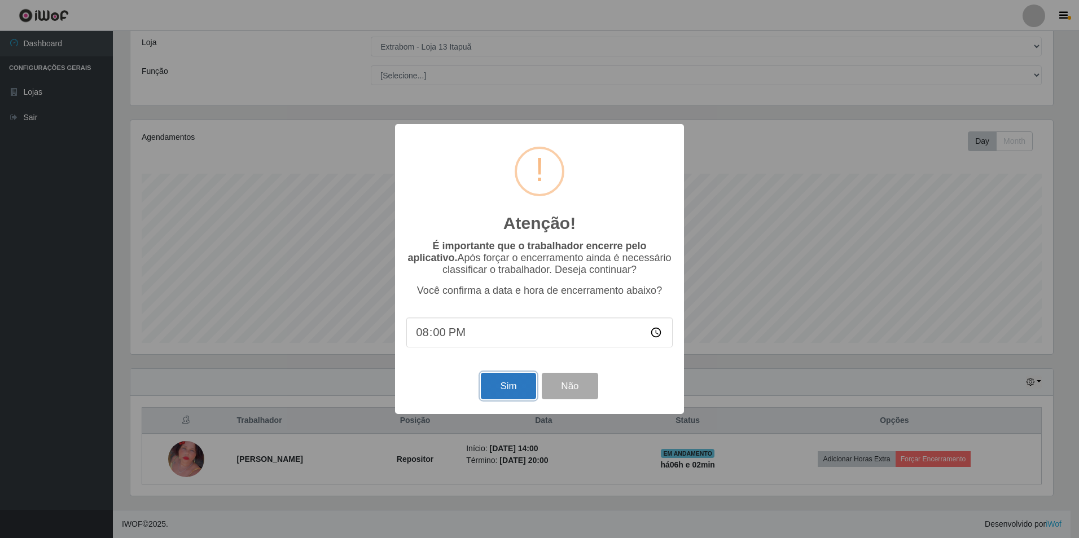
click at [523, 391] on button "Sim" at bounding box center [508, 386] width 55 height 27
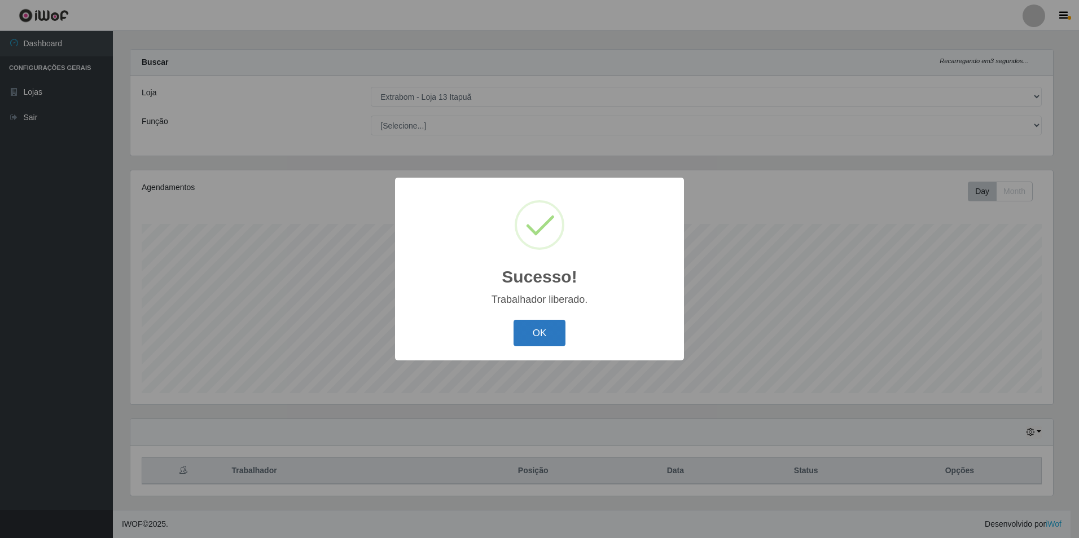
click at [547, 335] on button "OK" at bounding box center [540, 333] width 52 height 27
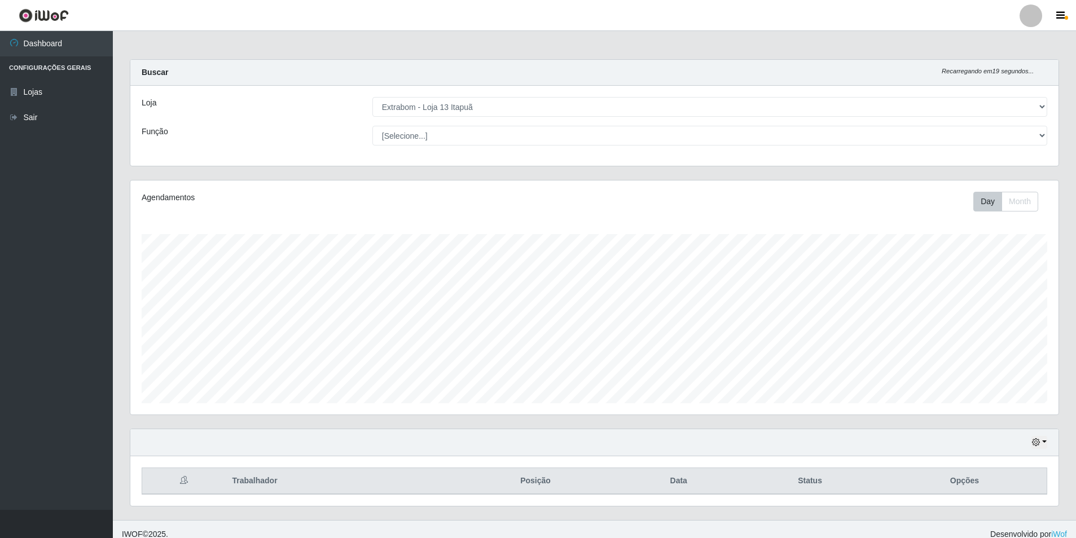
scroll to position [10, 0]
